Goal: Task Accomplishment & Management: Complete application form

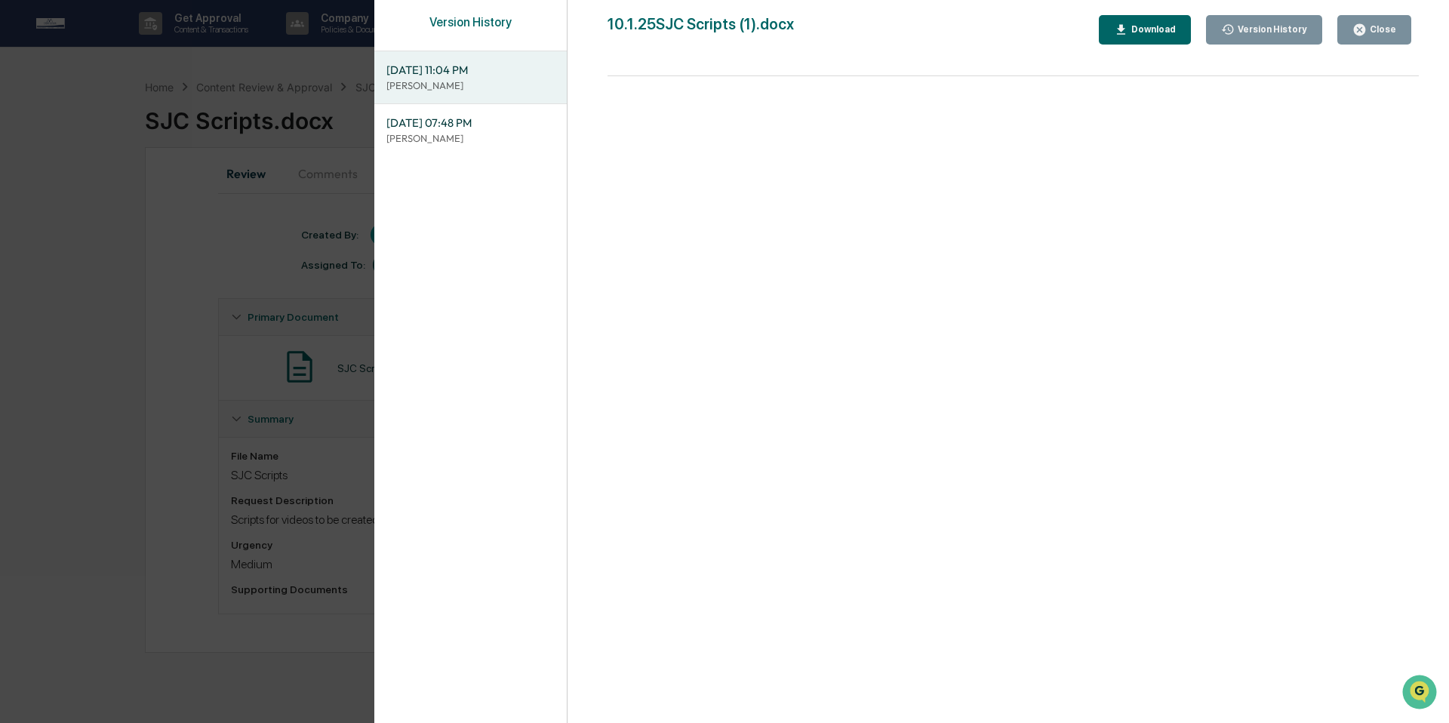
click at [1372, 26] on div "Close" at bounding box center [1380, 29] width 29 height 11
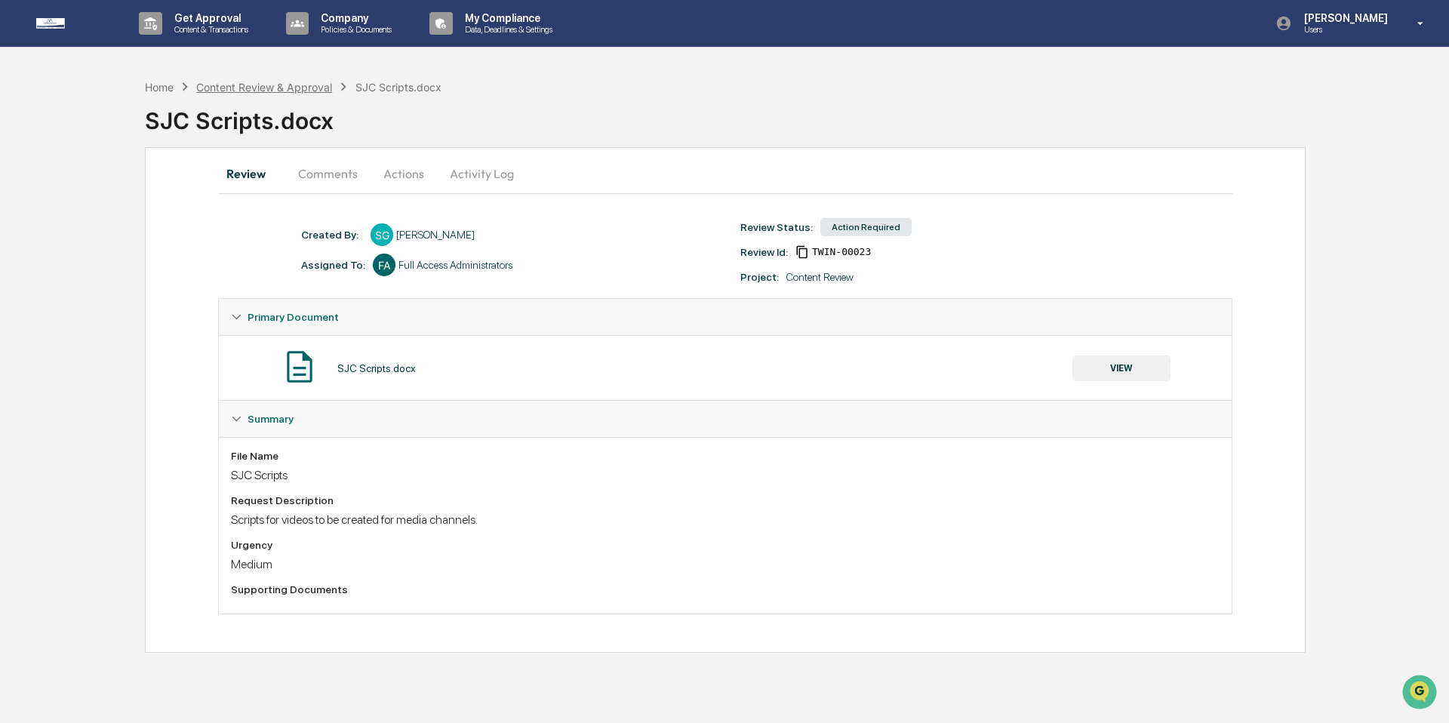
click at [241, 85] on div "Content Review & Approval" at bounding box center [264, 87] width 136 height 13
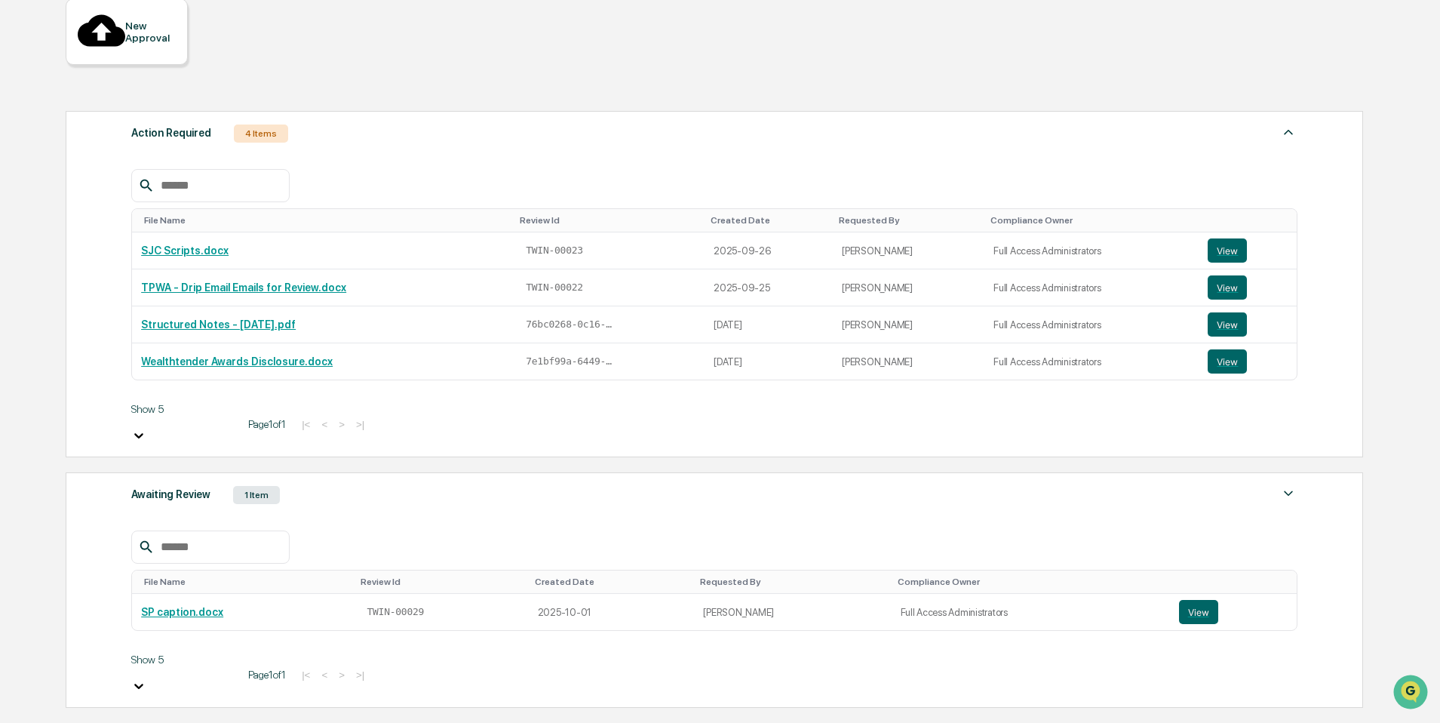
scroll to position [174, 0]
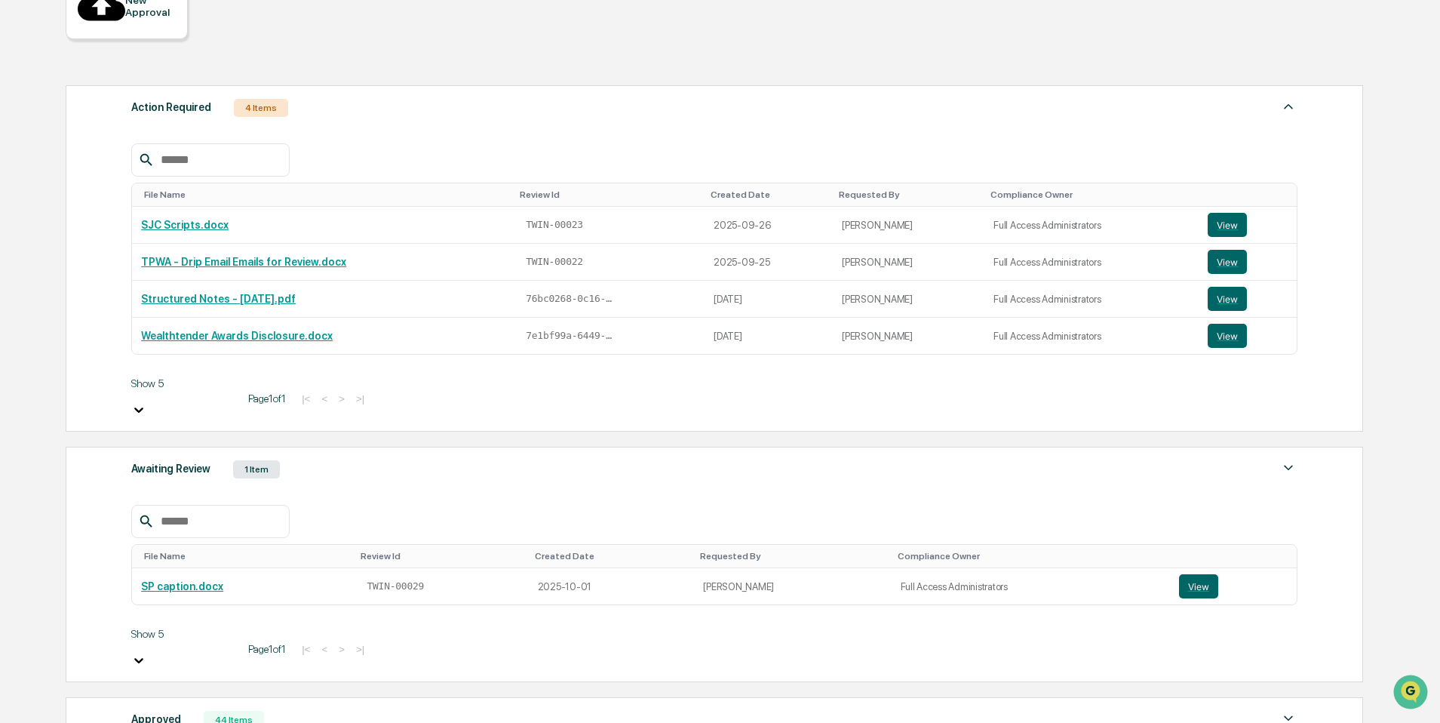
click at [545, 447] on div "Awaiting Review 1 Item File Name Review Id Created Date Requested By Compliance…" at bounding box center [715, 564] width 1298 height 235
click at [546, 459] on div "Awaiting Review 1 Item" at bounding box center [714, 469] width 1166 height 21
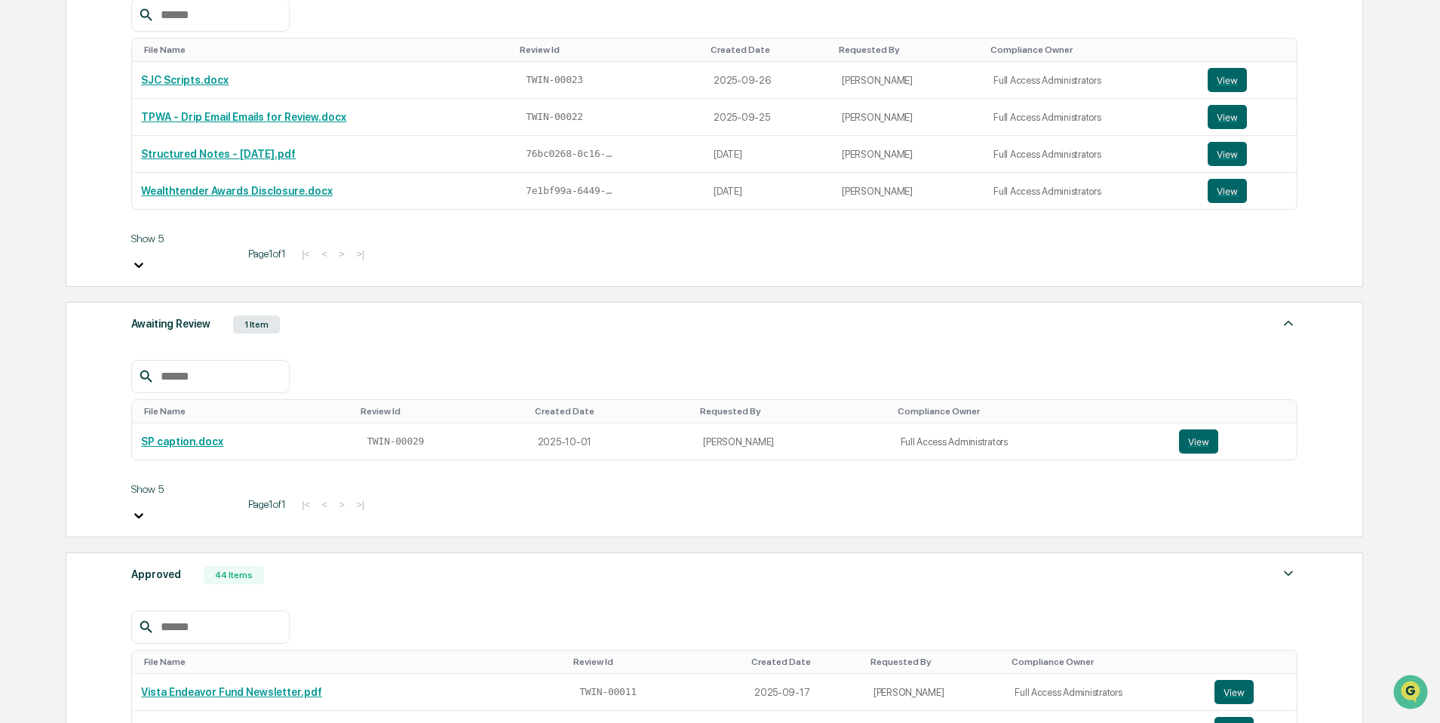
scroll to position [349, 0]
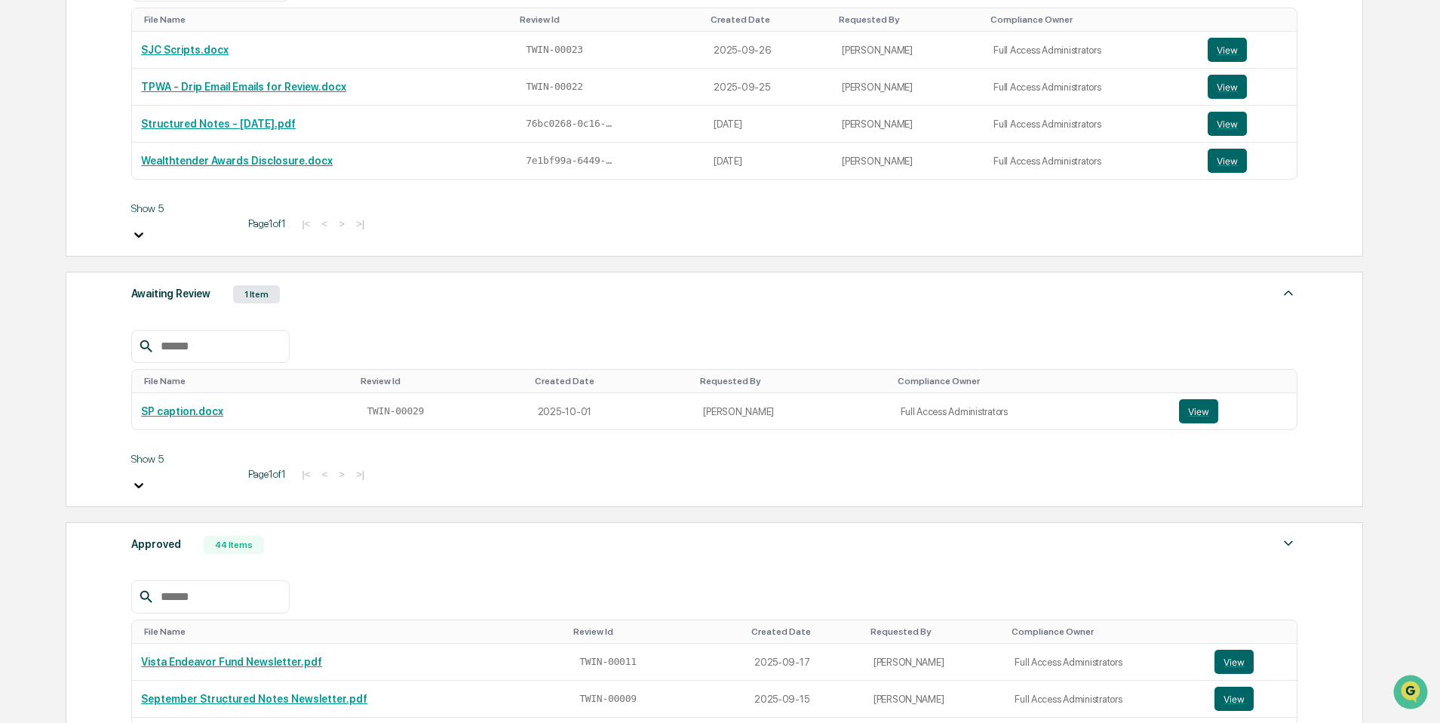
click at [533, 534] on div "Approved 44 Items" at bounding box center [714, 544] width 1166 height 21
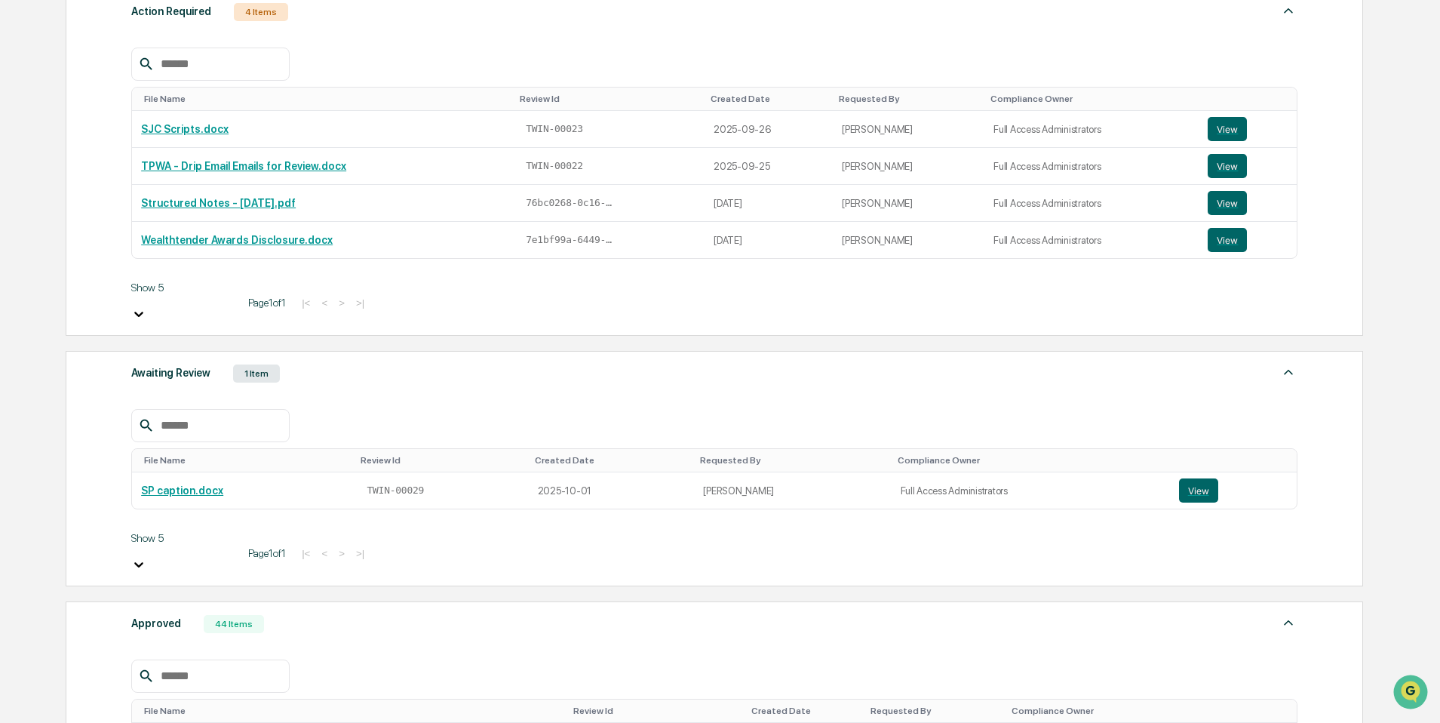
scroll to position [72, 0]
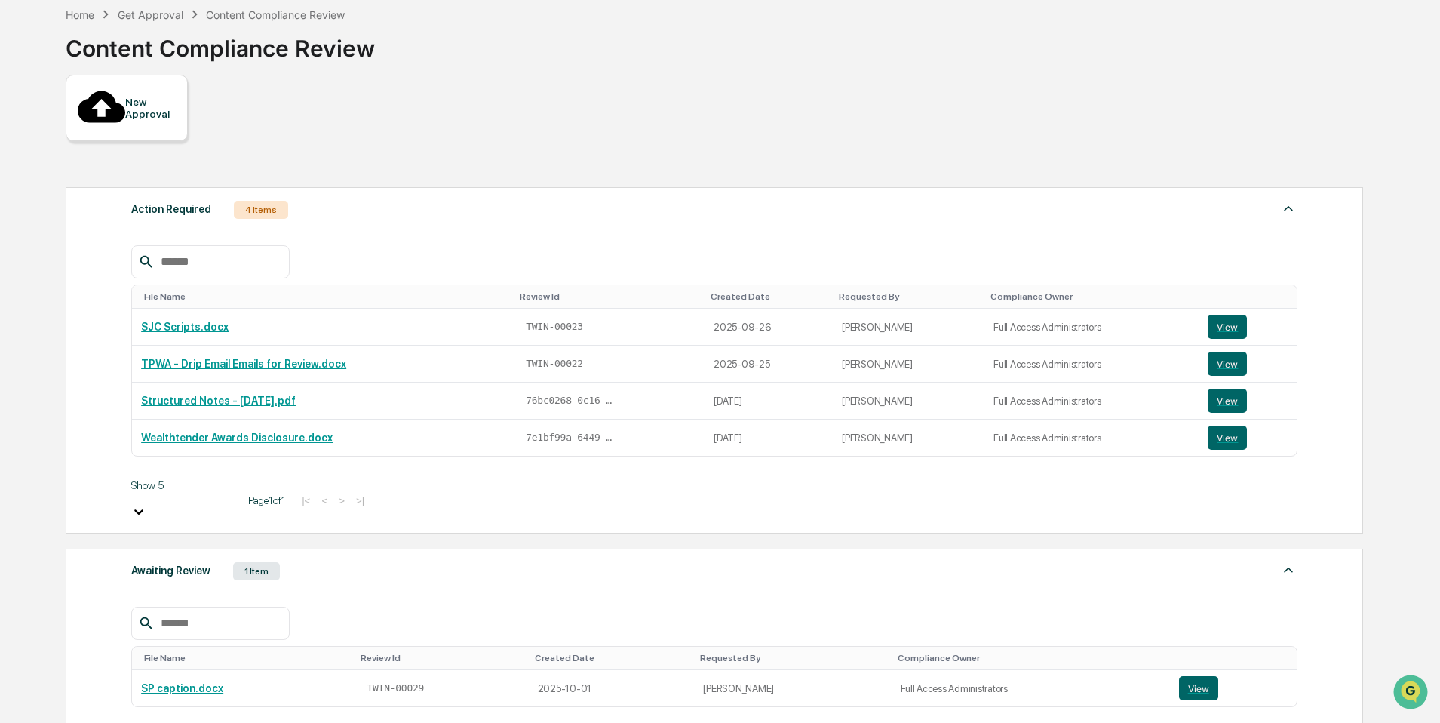
click at [142, 81] on div "New Approval" at bounding box center [127, 108] width 122 height 66
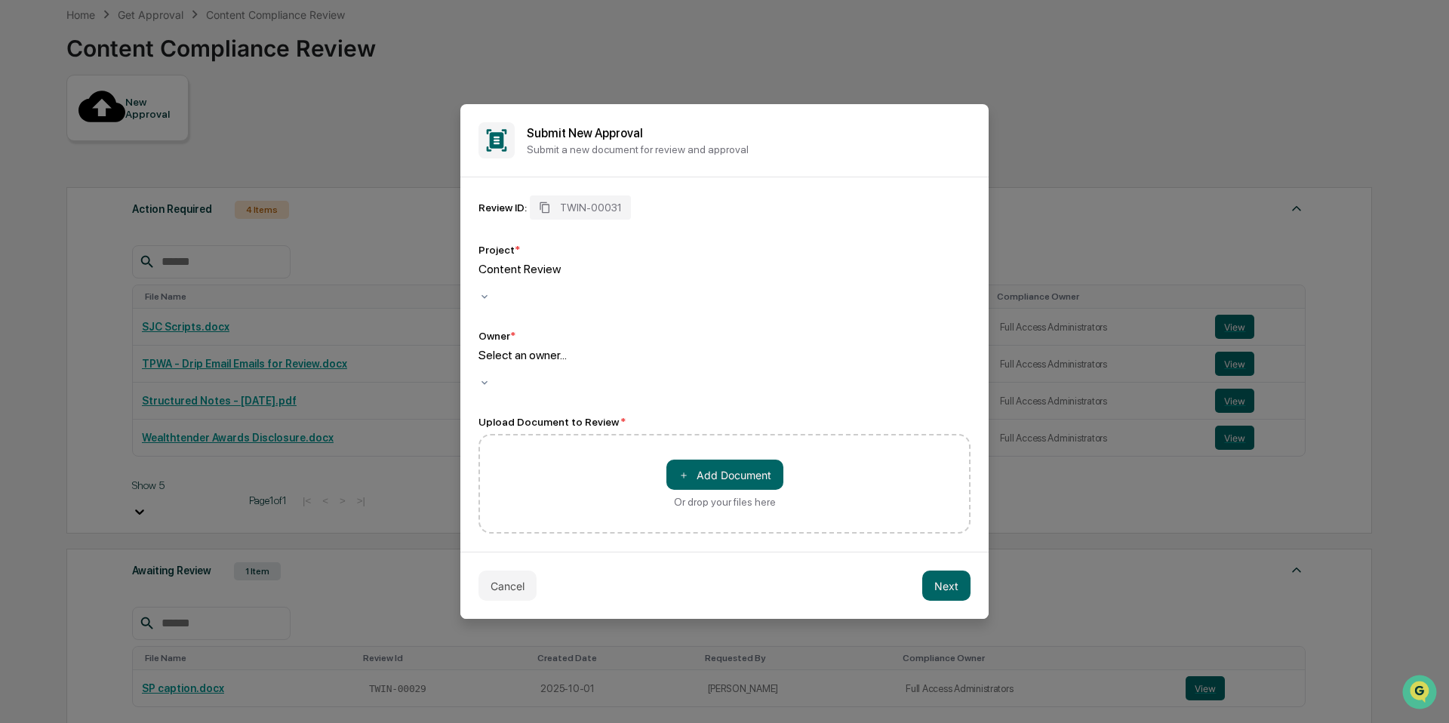
click at [583, 290] on div at bounding box center [724, 283] width 492 height 14
click at [629, 380] on div "Review ID: TWIN-00031 Project * Content Review Owner * Select an owner... Uploa…" at bounding box center [724, 364] width 492 height 338
click at [629, 369] on div at bounding box center [724, 369] width 492 height 14
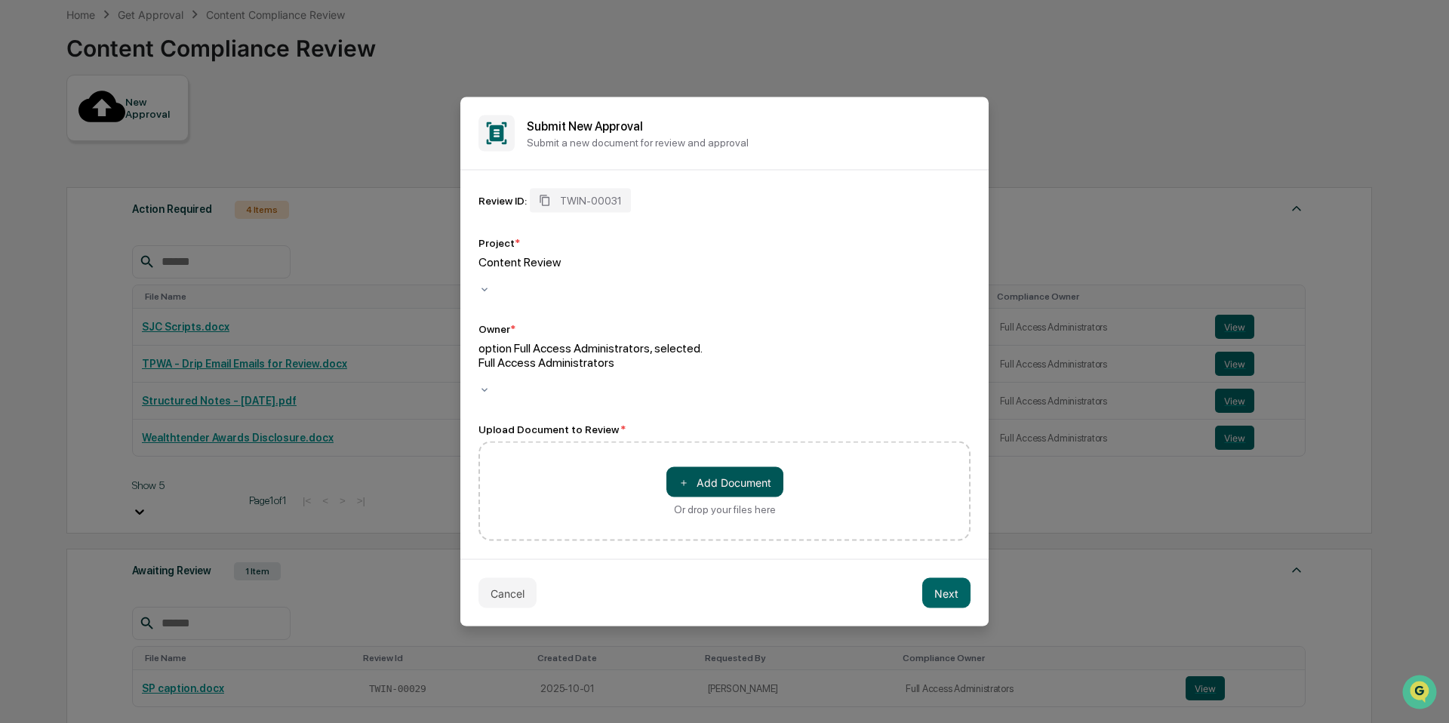
click at [683, 475] on span "＋" at bounding box center [683, 482] width 11 height 14
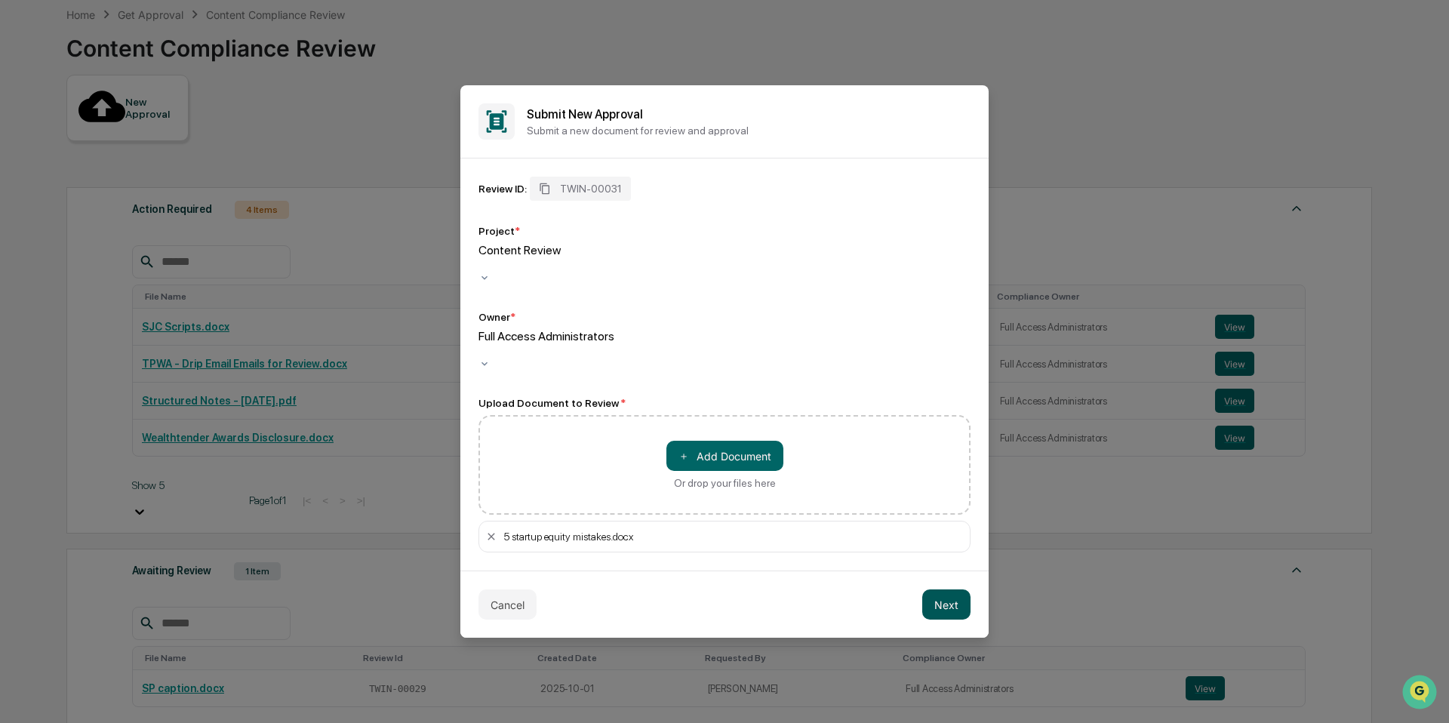
click at [956, 595] on button "Next" at bounding box center [946, 604] width 48 height 30
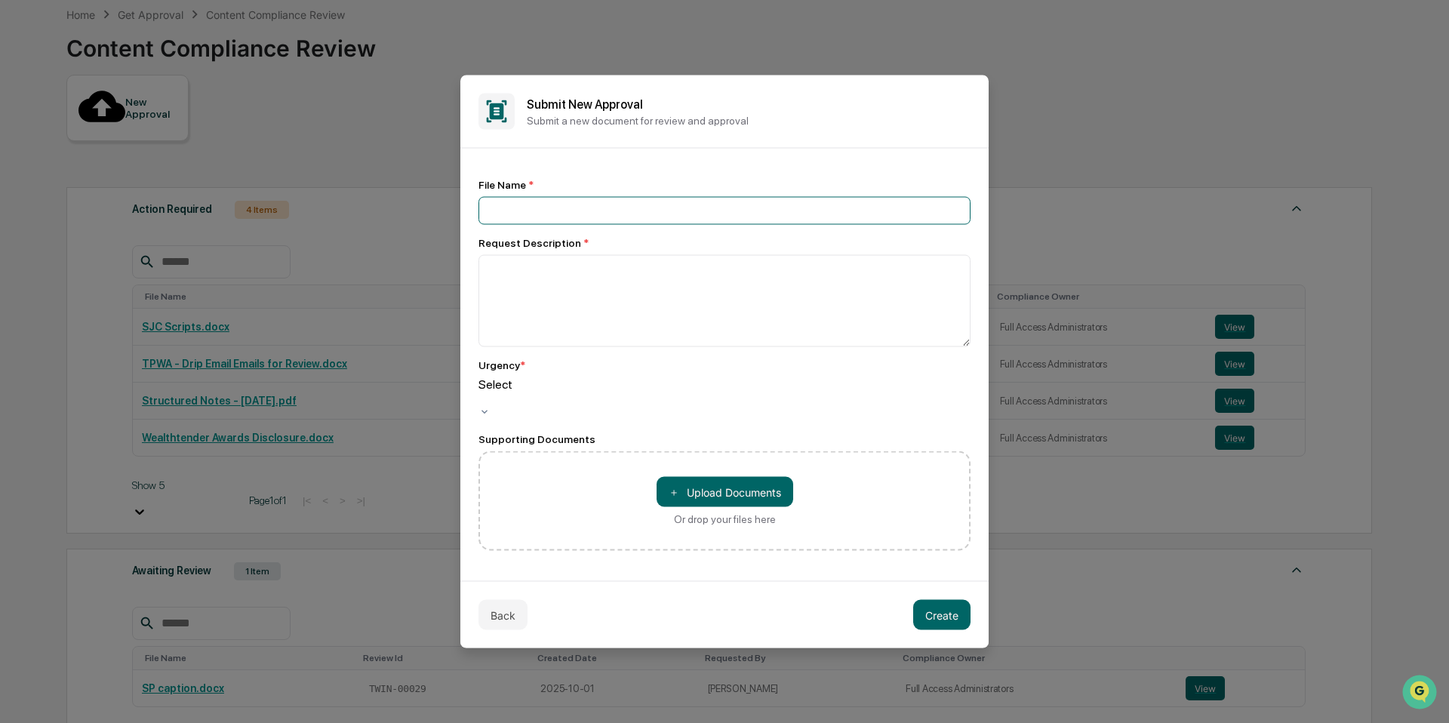
click at [671, 223] on input at bounding box center [724, 211] width 492 height 28
type input "**********"
type textarea "*"
type textarea "**********"
click at [700, 400] on div at bounding box center [724, 399] width 492 height 14
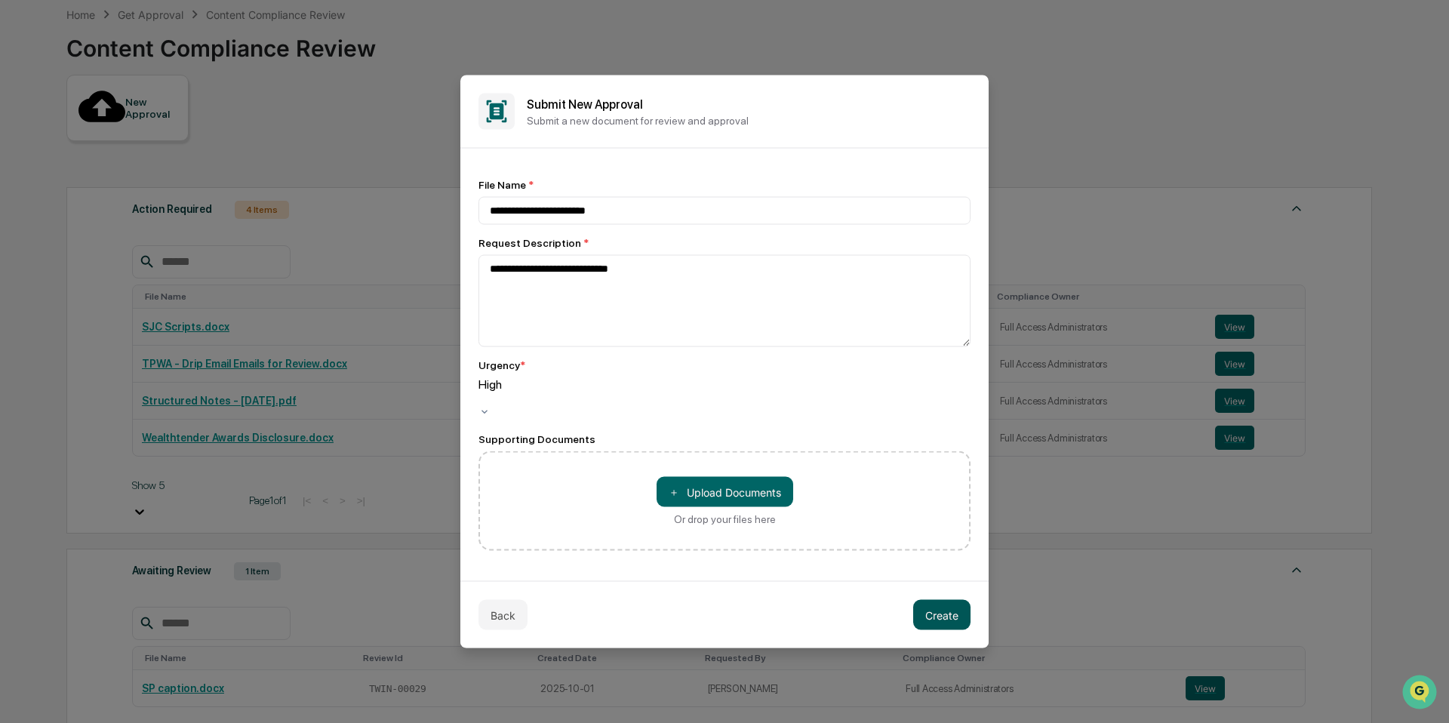
click at [929, 615] on button "Create" at bounding box center [941, 615] width 57 height 30
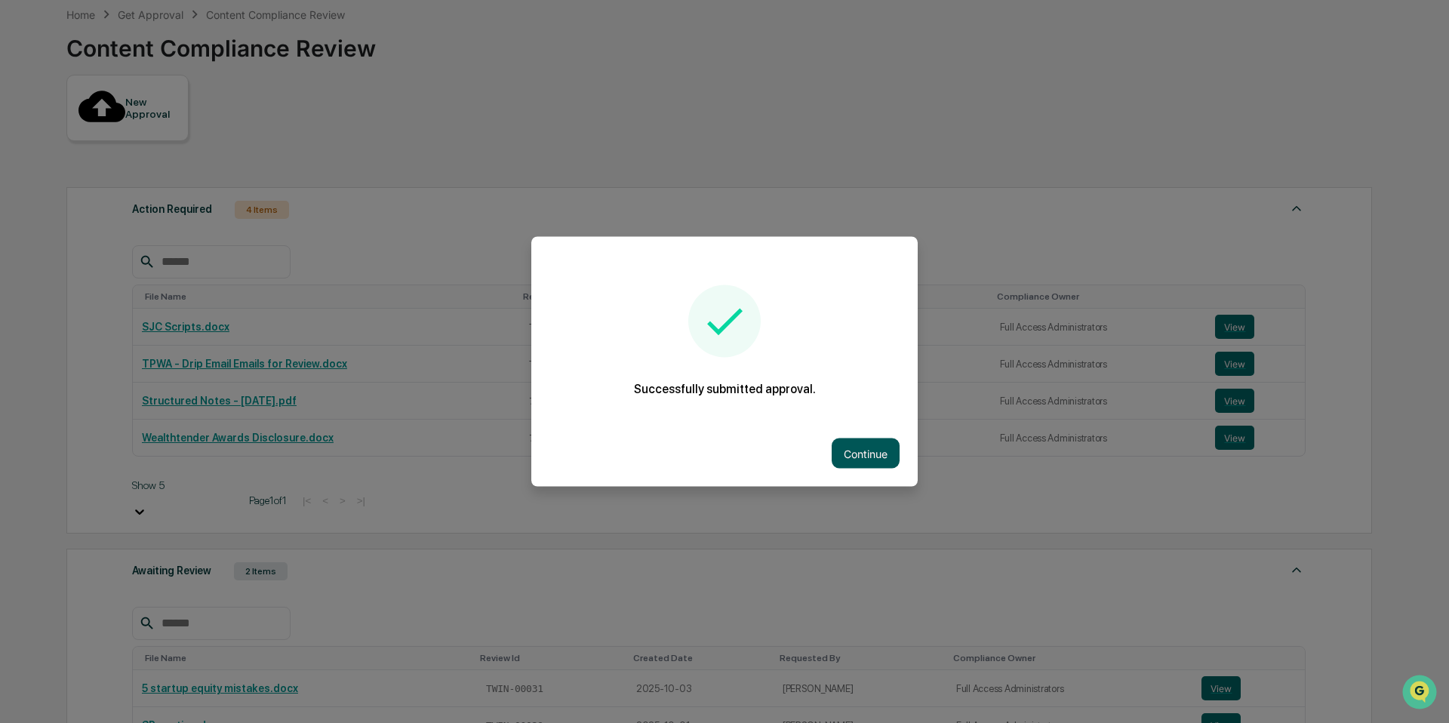
click at [845, 449] on button "Continue" at bounding box center [865, 453] width 68 height 30
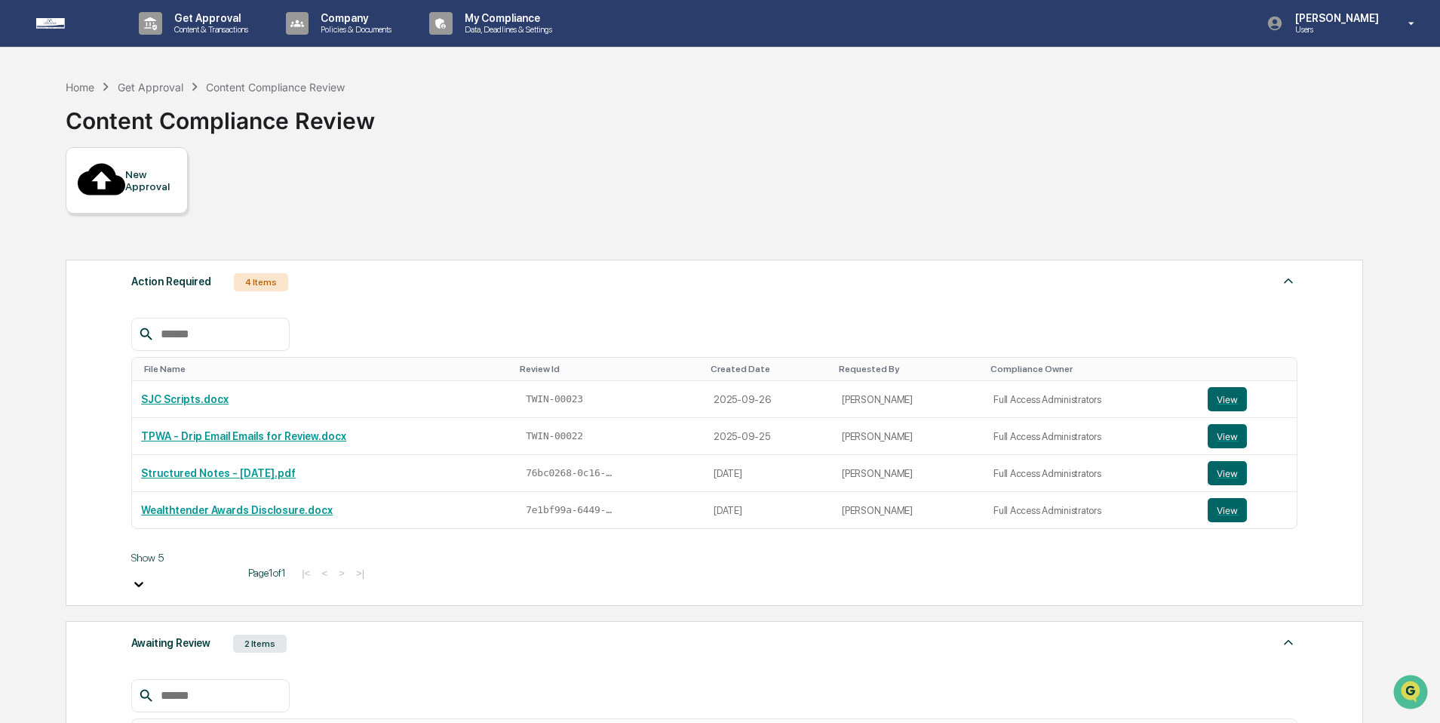
scroll to position [88, 0]
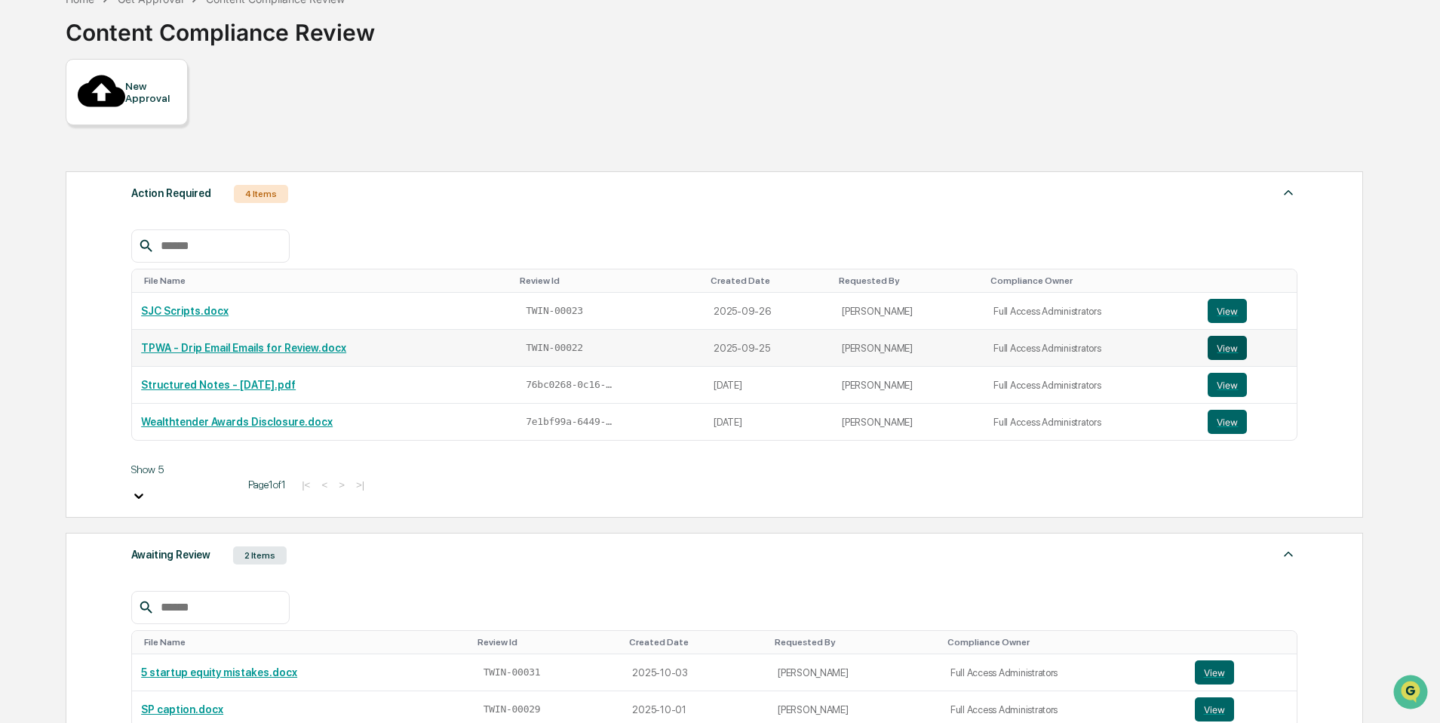
click at [1230, 336] on button "View" at bounding box center [1227, 348] width 39 height 24
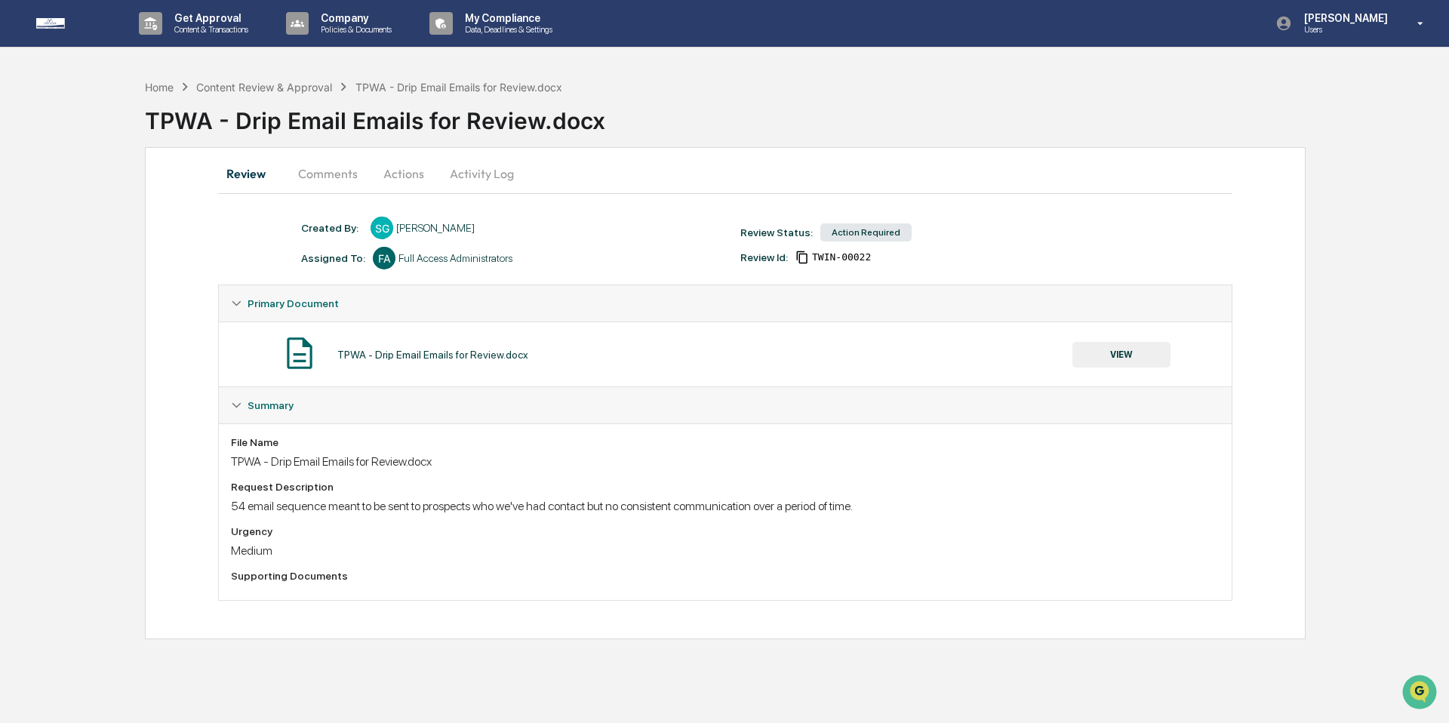
click at [1127, 355] on button "VIEW" at bounding box center [1121, 355] width 98 height 26
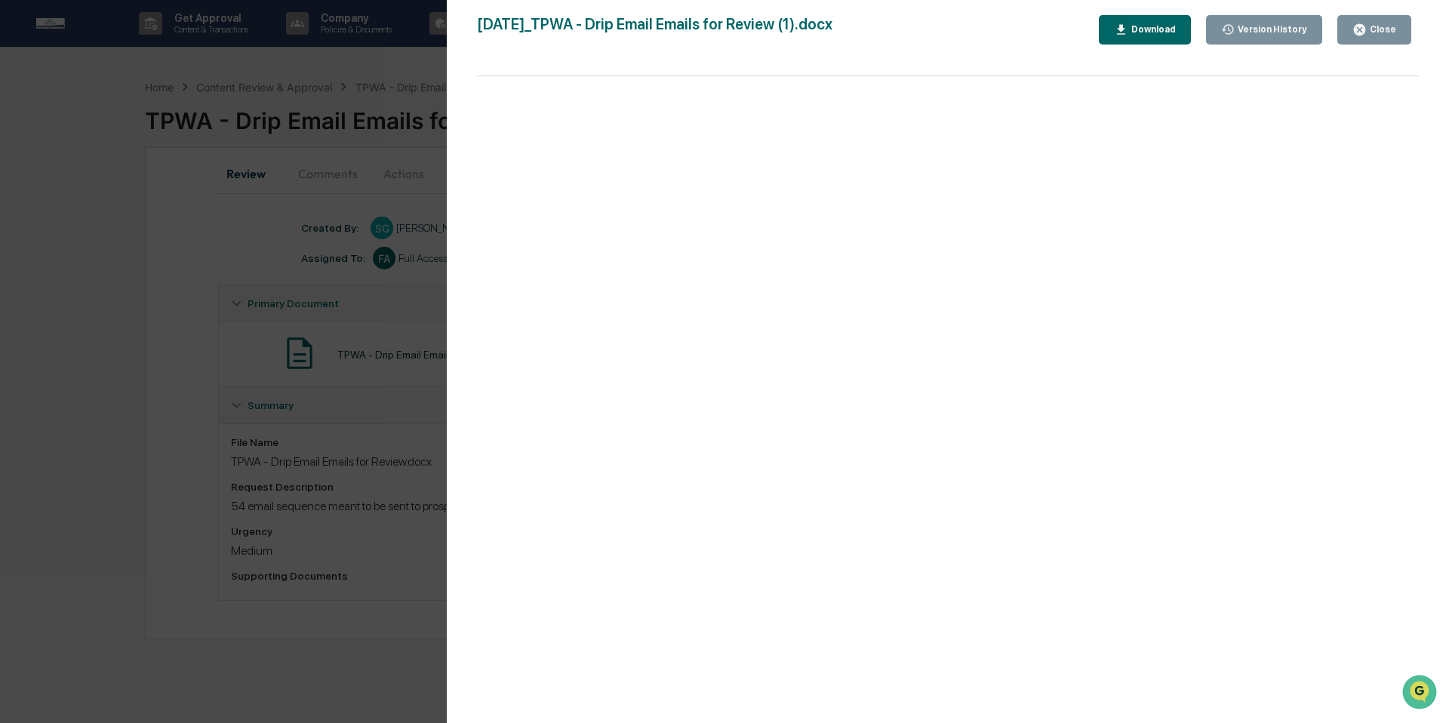
click at [1247, 42] on button "Version History" at bounding box center [1264, 29] width 117 height 29
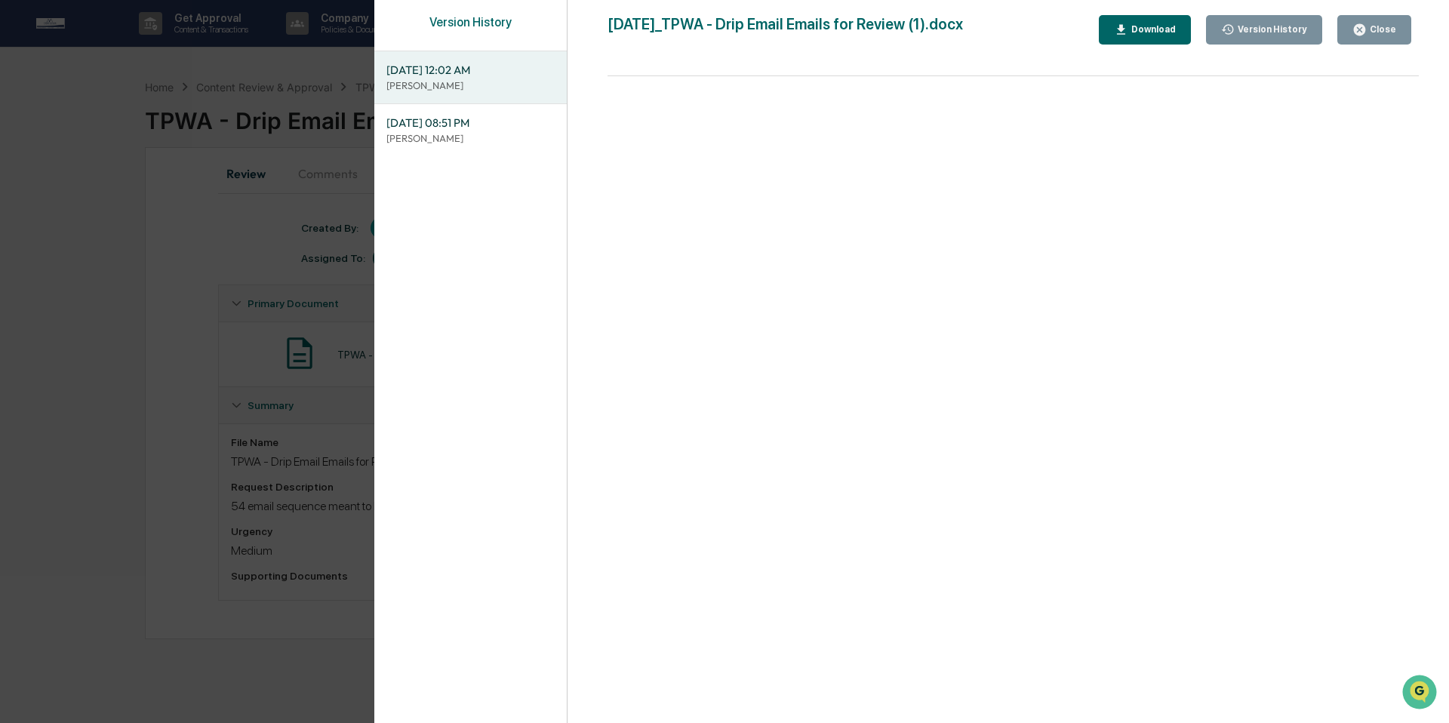
click at [1142, 37] on button "Download" at bounding box center [1144, 29] width 92 height 29
